Goal: Task Accomplishment & Management: Use online tool/utility

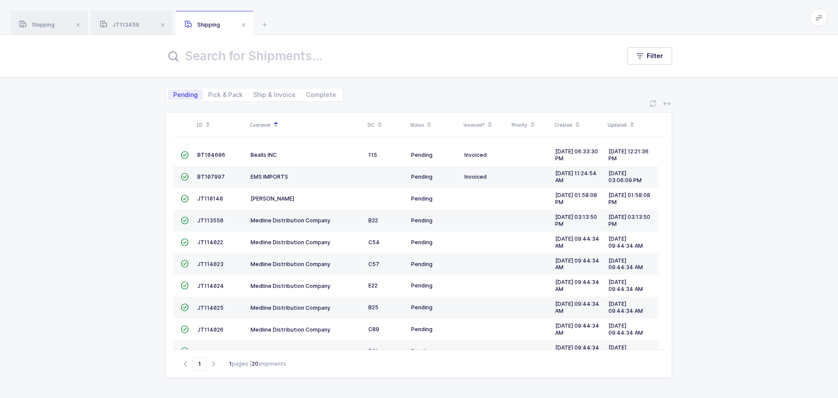
click at [222, 93] on span "Pick & Pack" at bounding box center [225, 95] width 34 height 6
click at [209, 93] on input "Pick & Pack" at bounding box center [206, 92] width 6 height 6
radio input "true"
radio input "false"
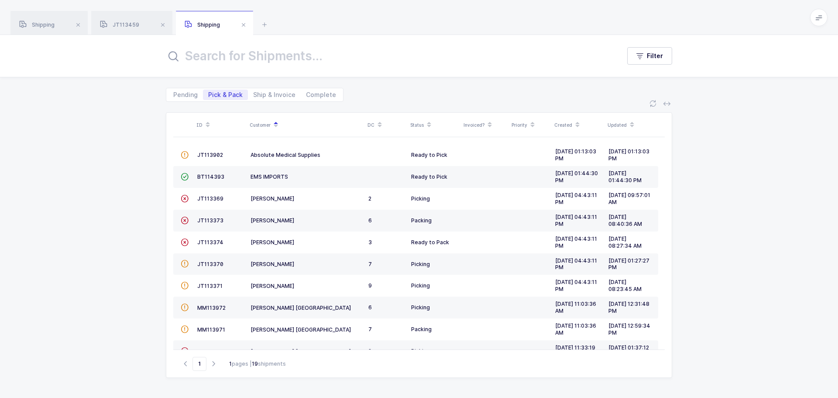
click at [275, 88] on div "Pending Pick & Pack Ship & Invoice Complete" at bounding box center [255, 95] width 178 height 14
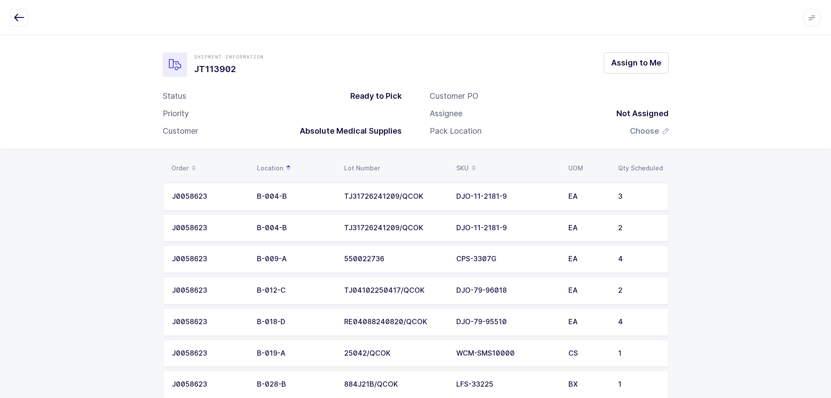
click at [21, 17] on icon "button" at bounding box center [19, 17] width 10 height 10
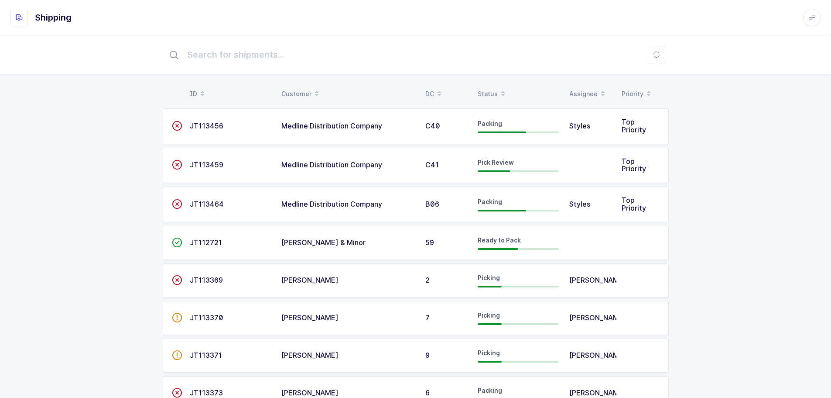
click at [489, 93] on div "Status" at bounding box center [518, 93] width 81 height 15
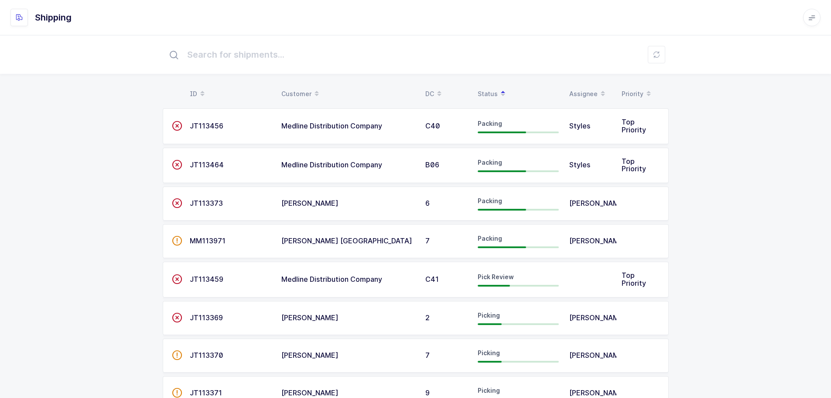
click at [339, 281] on span "Medline Distribution Company" at bounding box center [332, 279] width 101 height 9
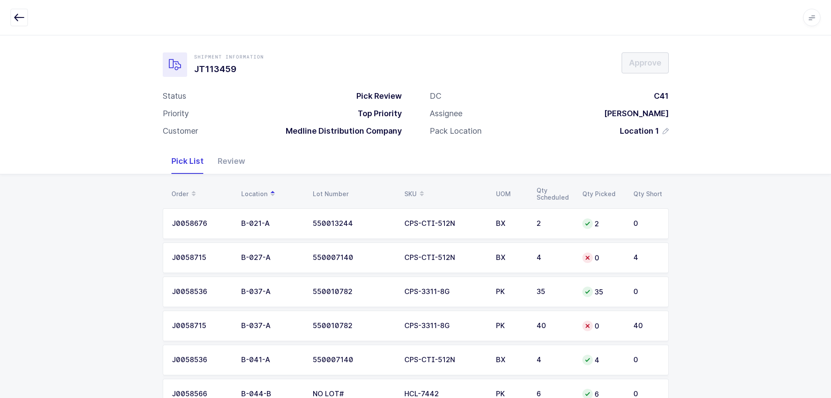
click at [416, 191] on div "SKU" at bounding box center [445, 193] width 81 height 15
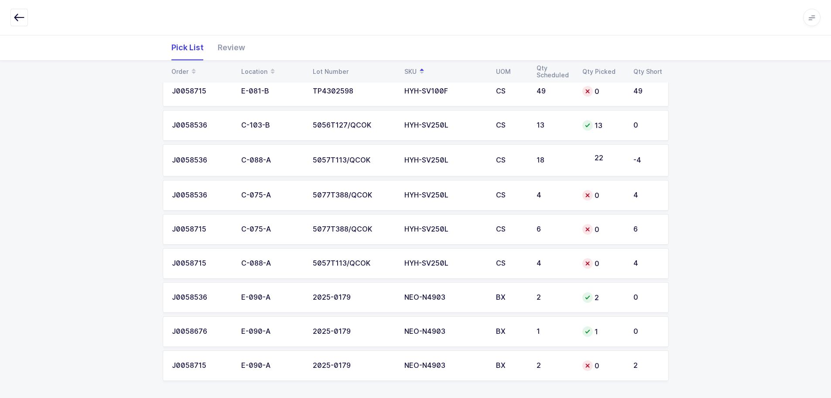
scroll to position [1328, 0]
